Goal: Task Accomplishment & Management: Manage account settings

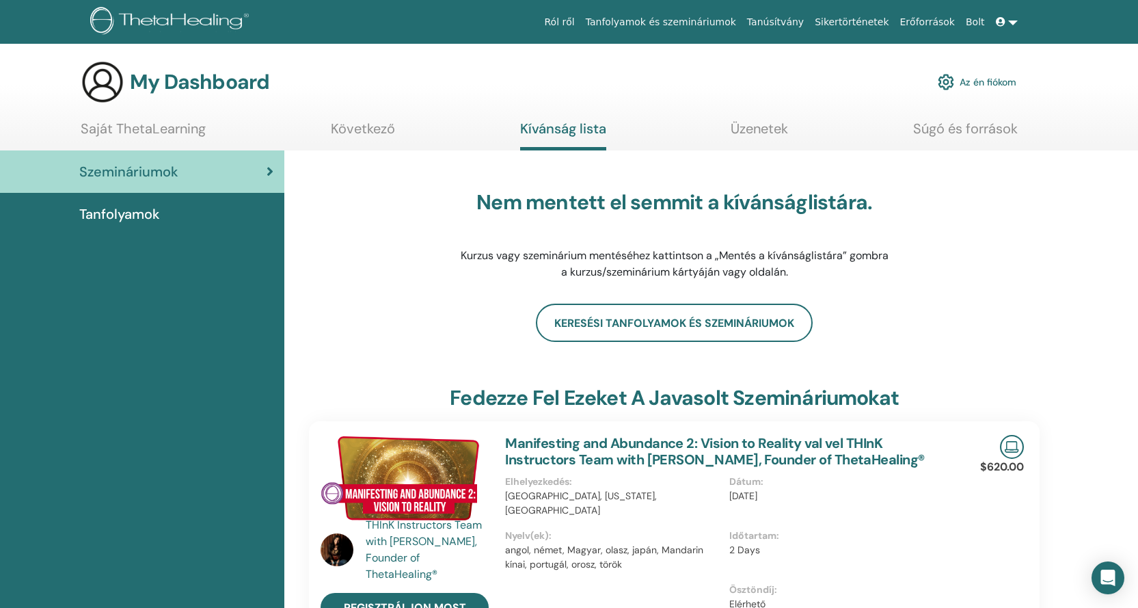
click at [995, 80] on link "Az én fiókom" at bounding box center [977, 82] width 79 height 30
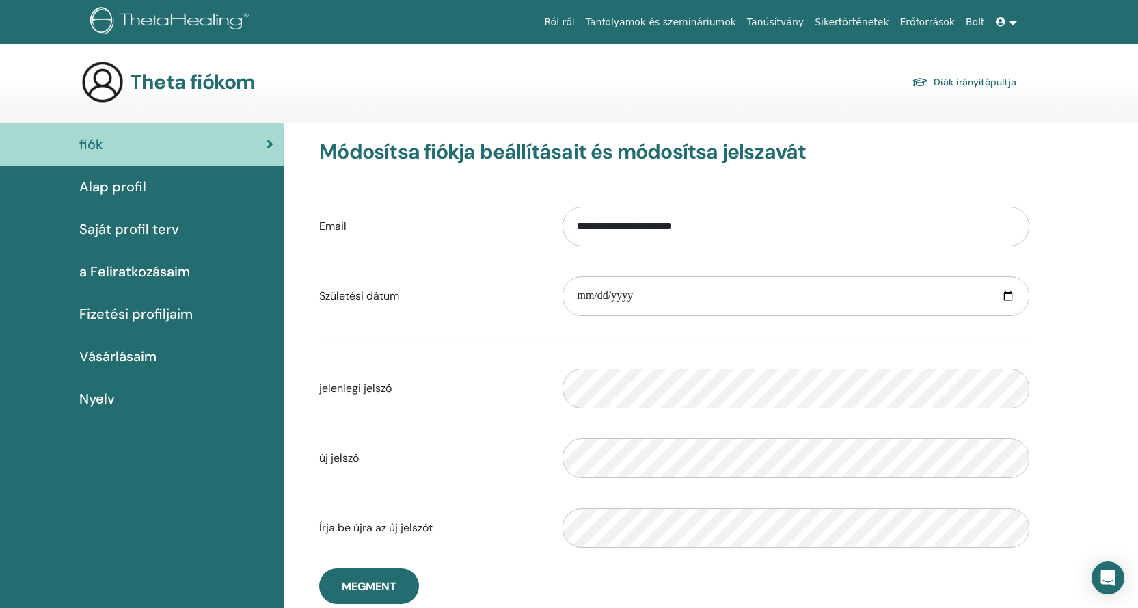
click at [131, 187] on span "Alap profil" at bounding box center [112, 186] width 67 height 21
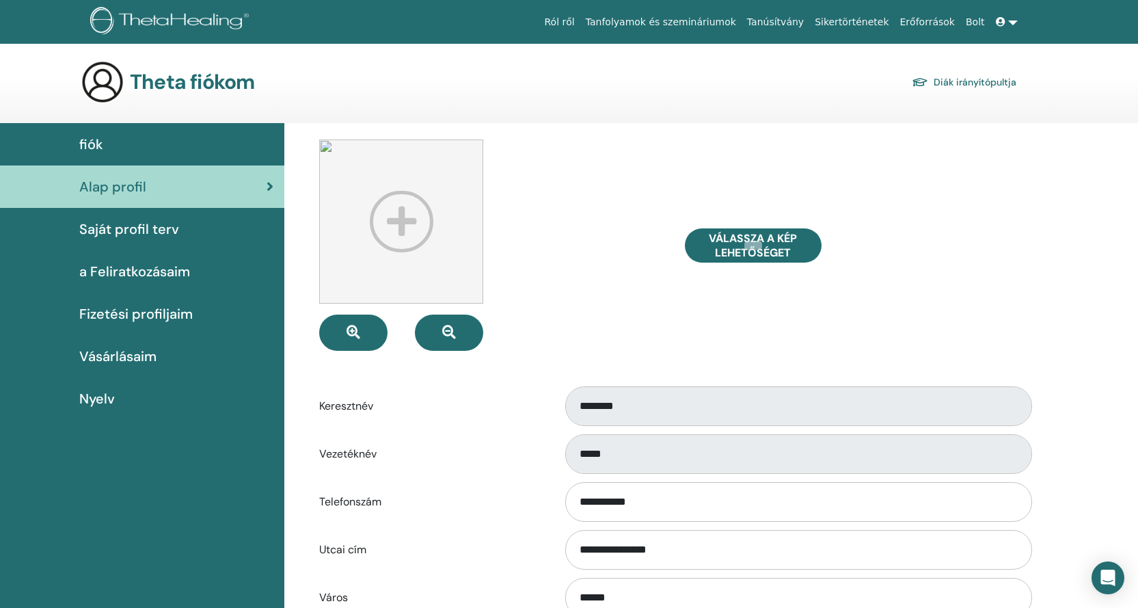
click at [146, 272] on span "a Feliratkozásaim" at bounding box center [134, 271] width 111 height 21
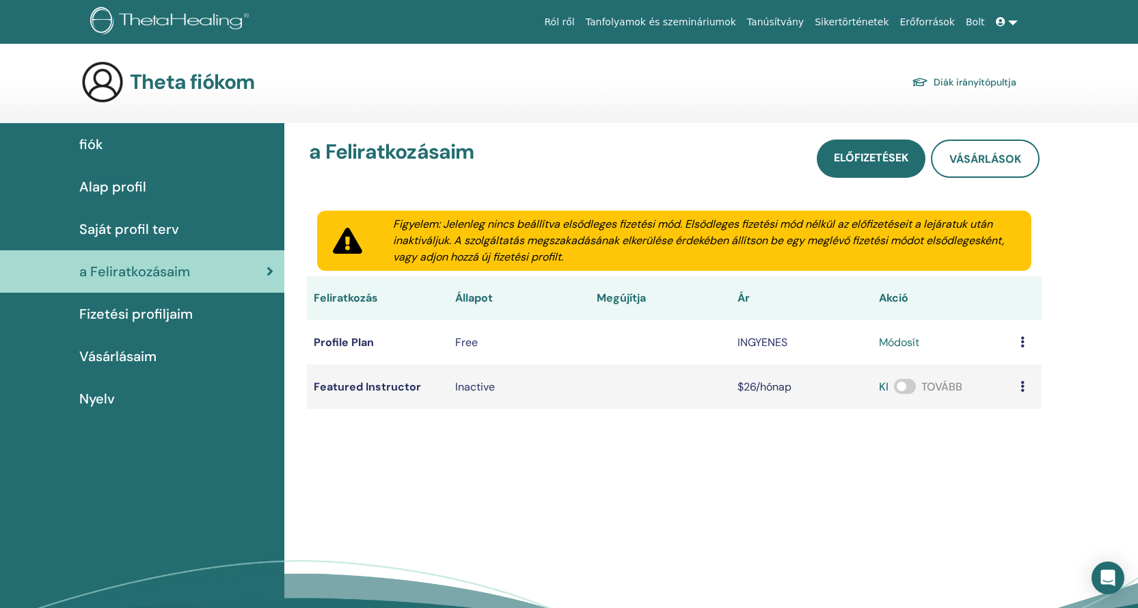
click at [144, 308] on span "Fizetési profiljaim" at bounding box center [135, 314] width 113 height 21
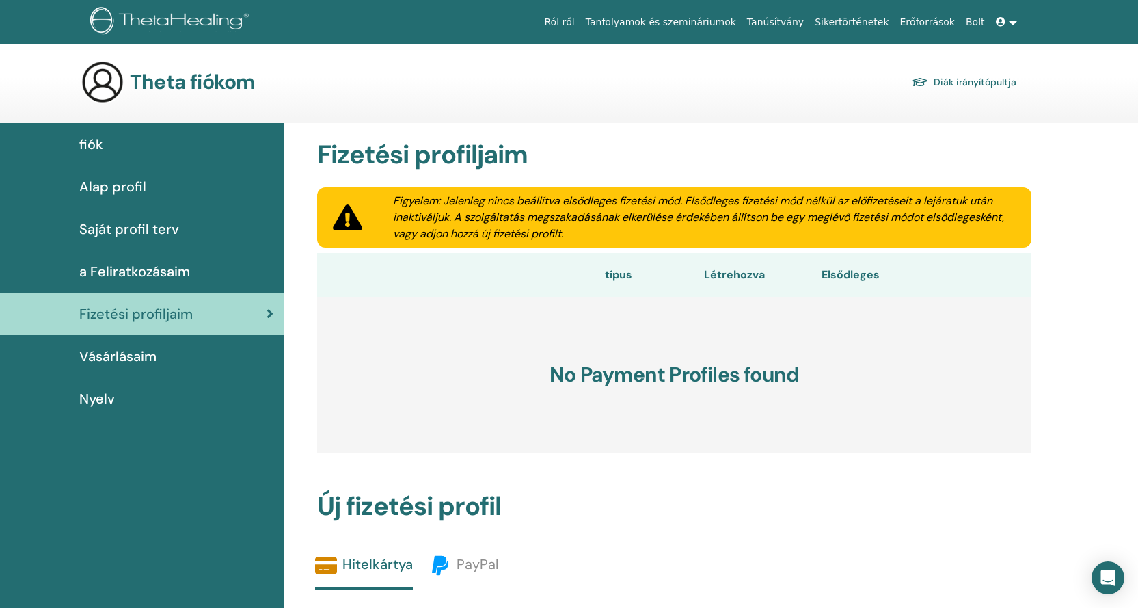
click at [214, 269] on div "a Feliratkozásaim" at bounding box center [142, 271] width 263 height 21
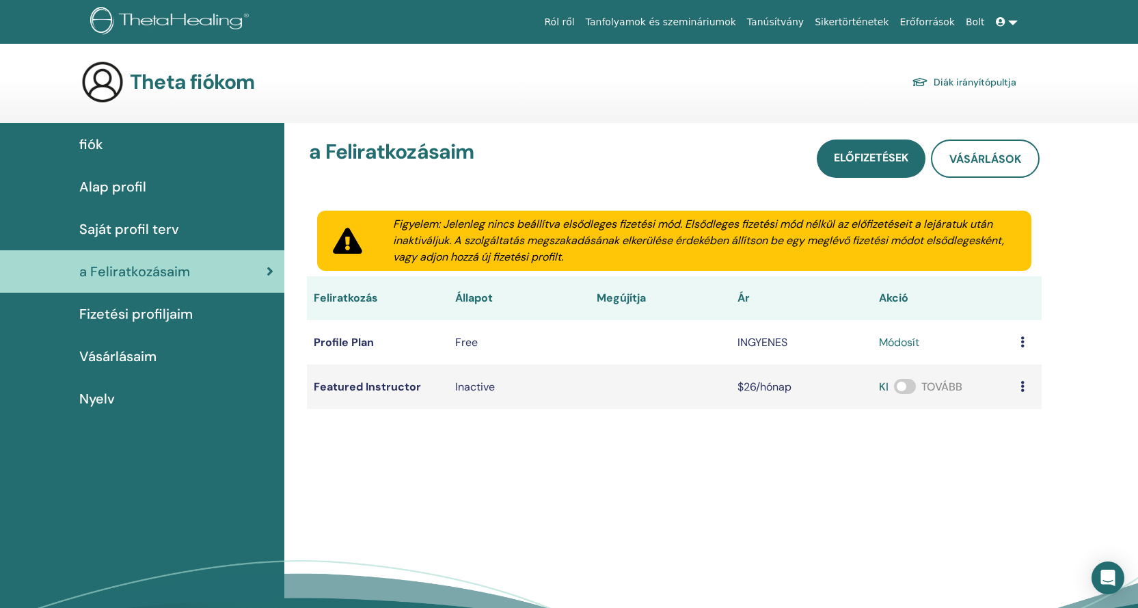
click at [809, 21] on link "Tanúsítvány" at bounding box center [776, 22] width 68 height 25
